Goal: Transaction & Acquisition: Purchase product/service

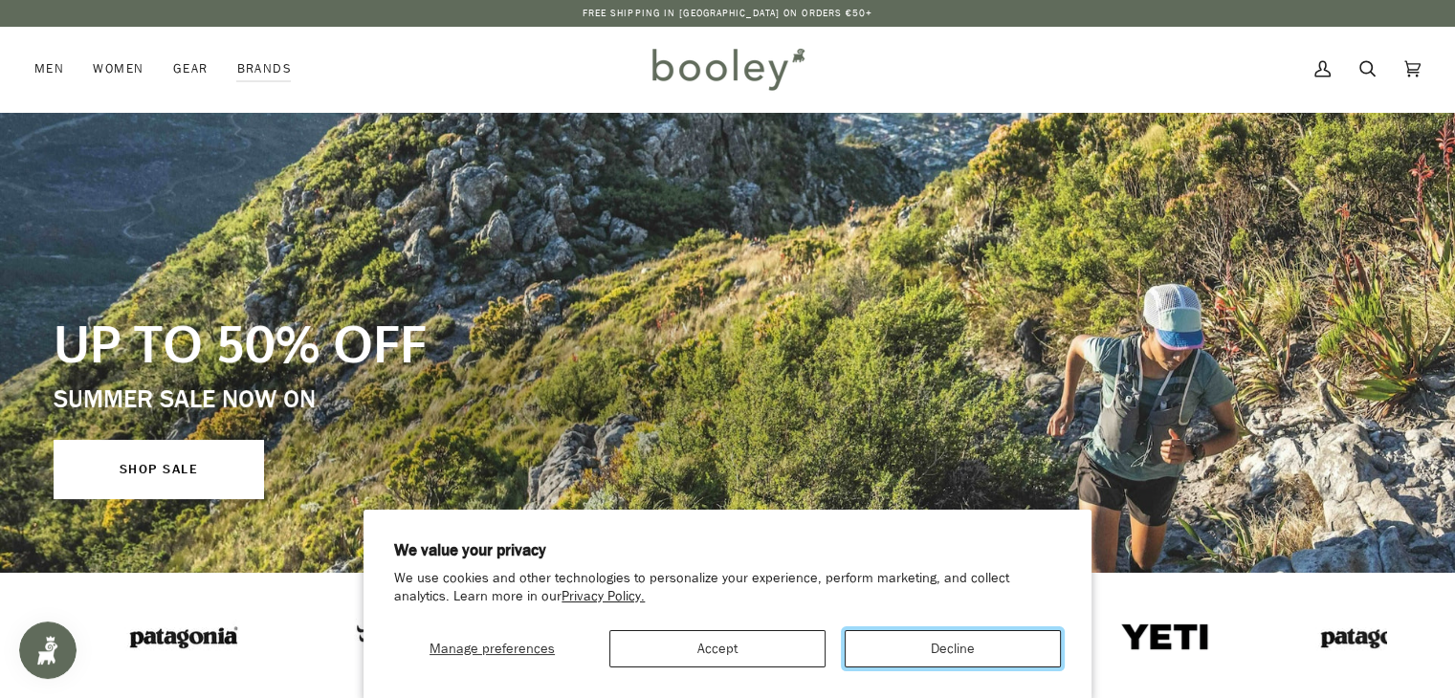
click at [908, 644] on button "Decline" at bounding box center [953, 648] width 216 height 37
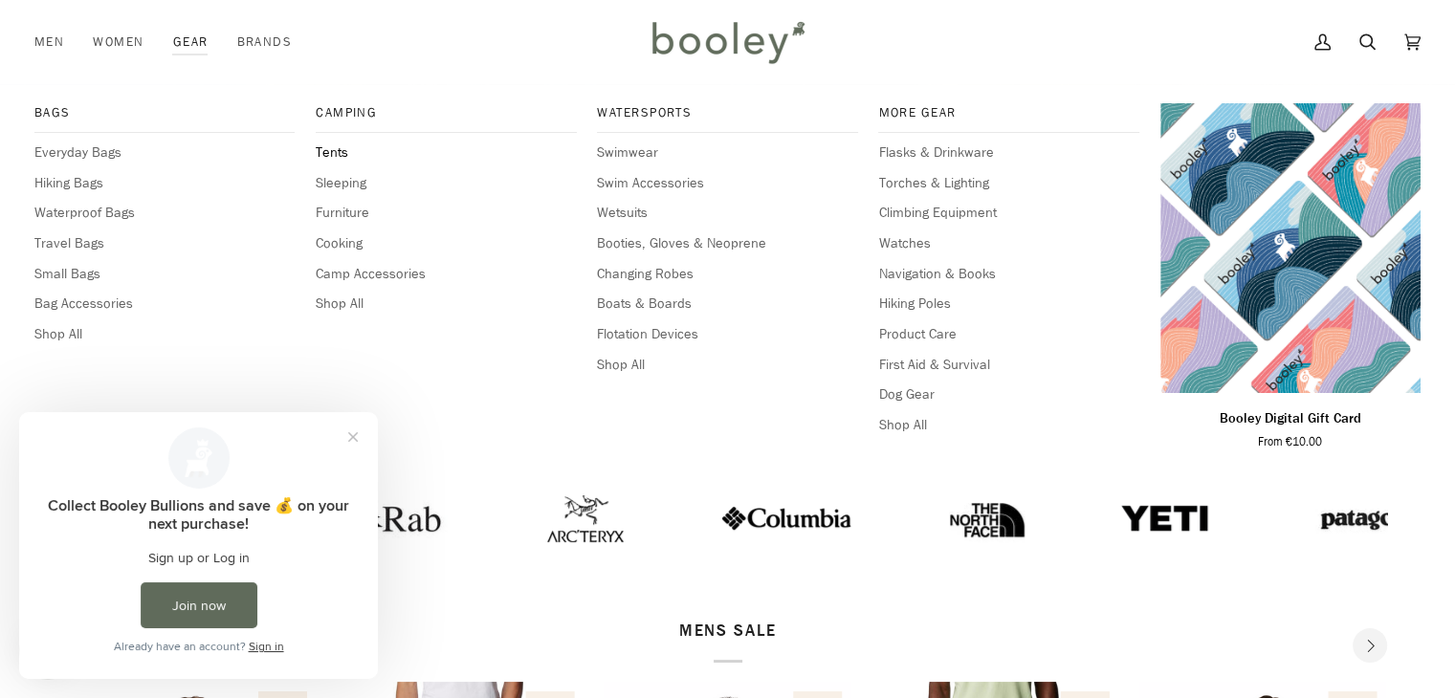
click at [334, 149] on span "Tents" at bounding box center [446, 153] width 260 height 21
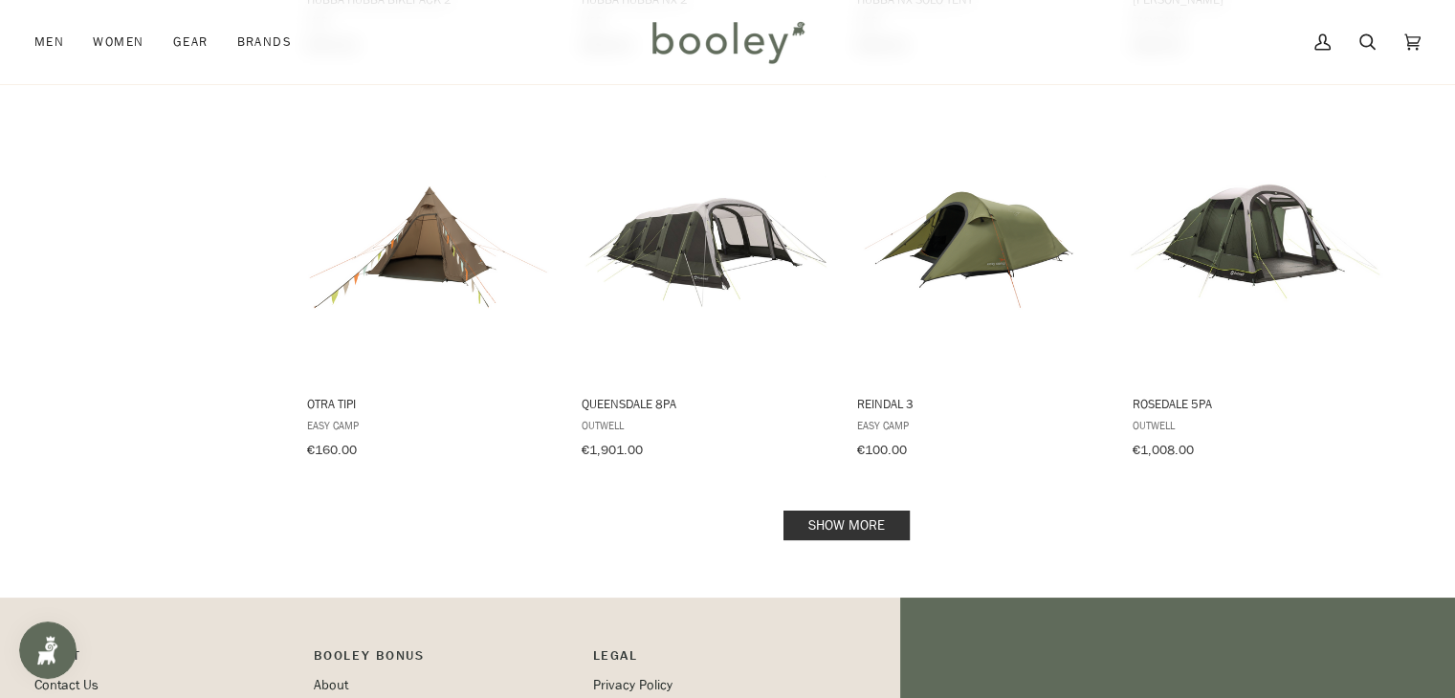
scroll to position [1867, 0]
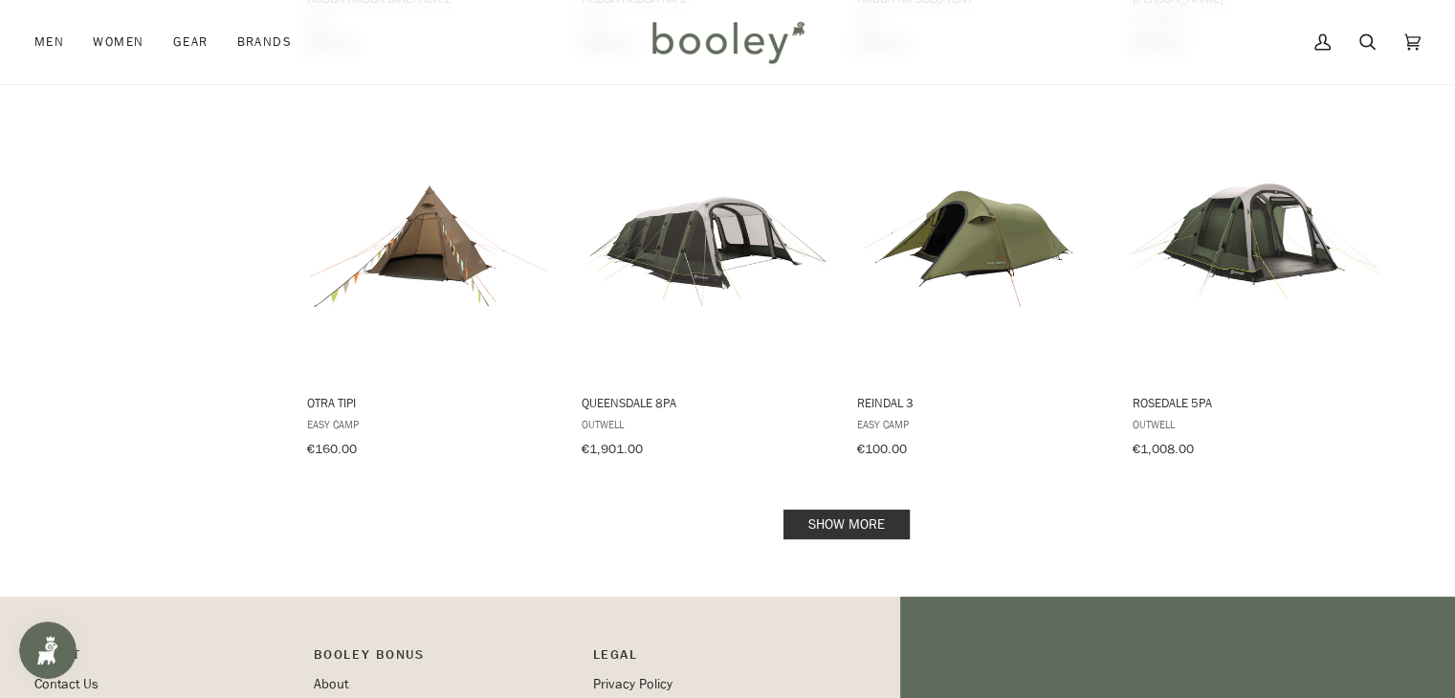
click at [852, 510] on link "Show more" at bounding box center [847, 525] width 126 height 30
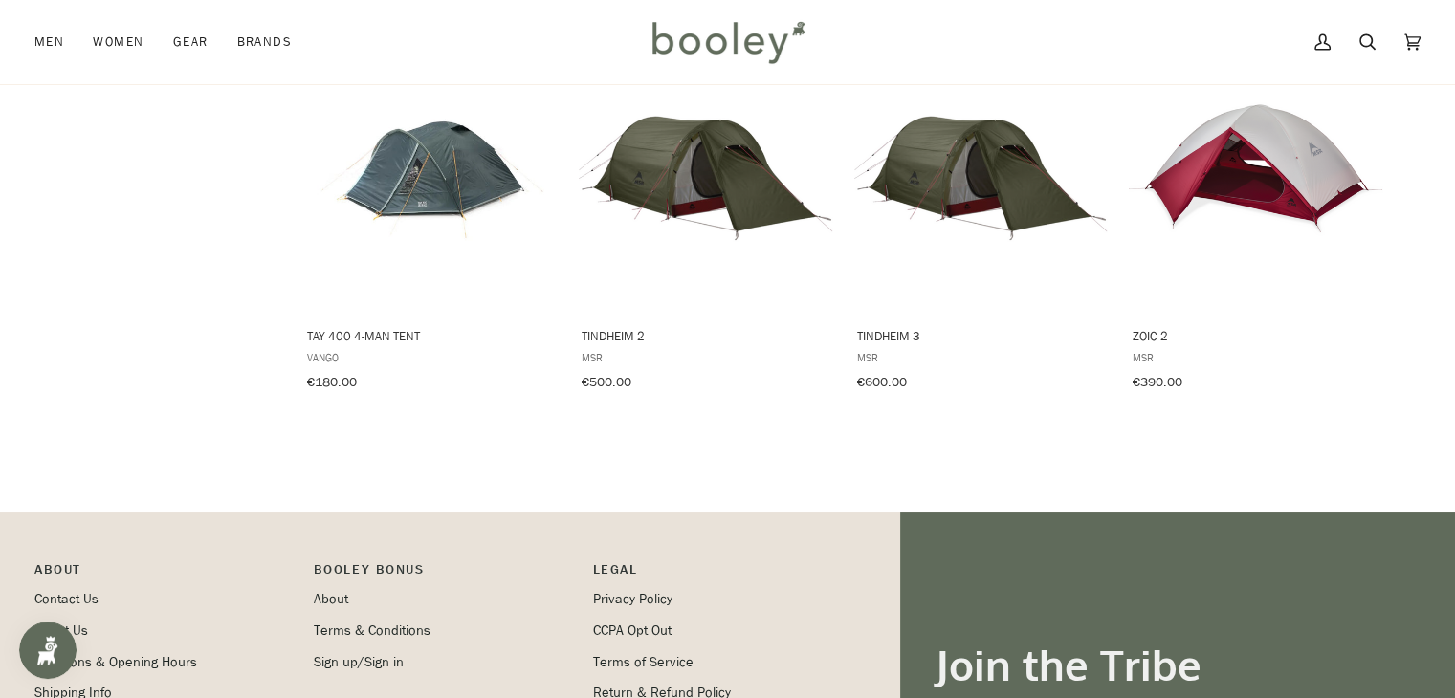
scroll to position [2744, 0]
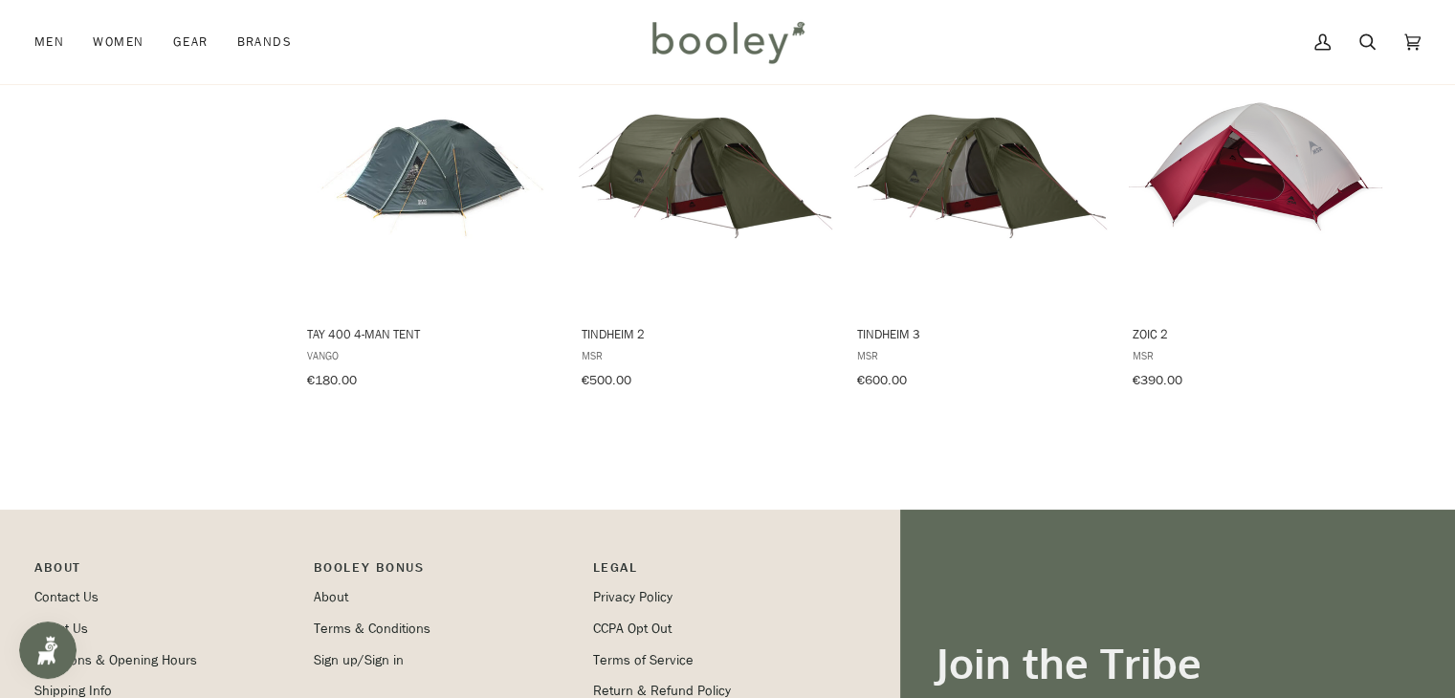
scroll to position [1867, 0]
